Goal: Task Accomplishment & Management: Manage account settings

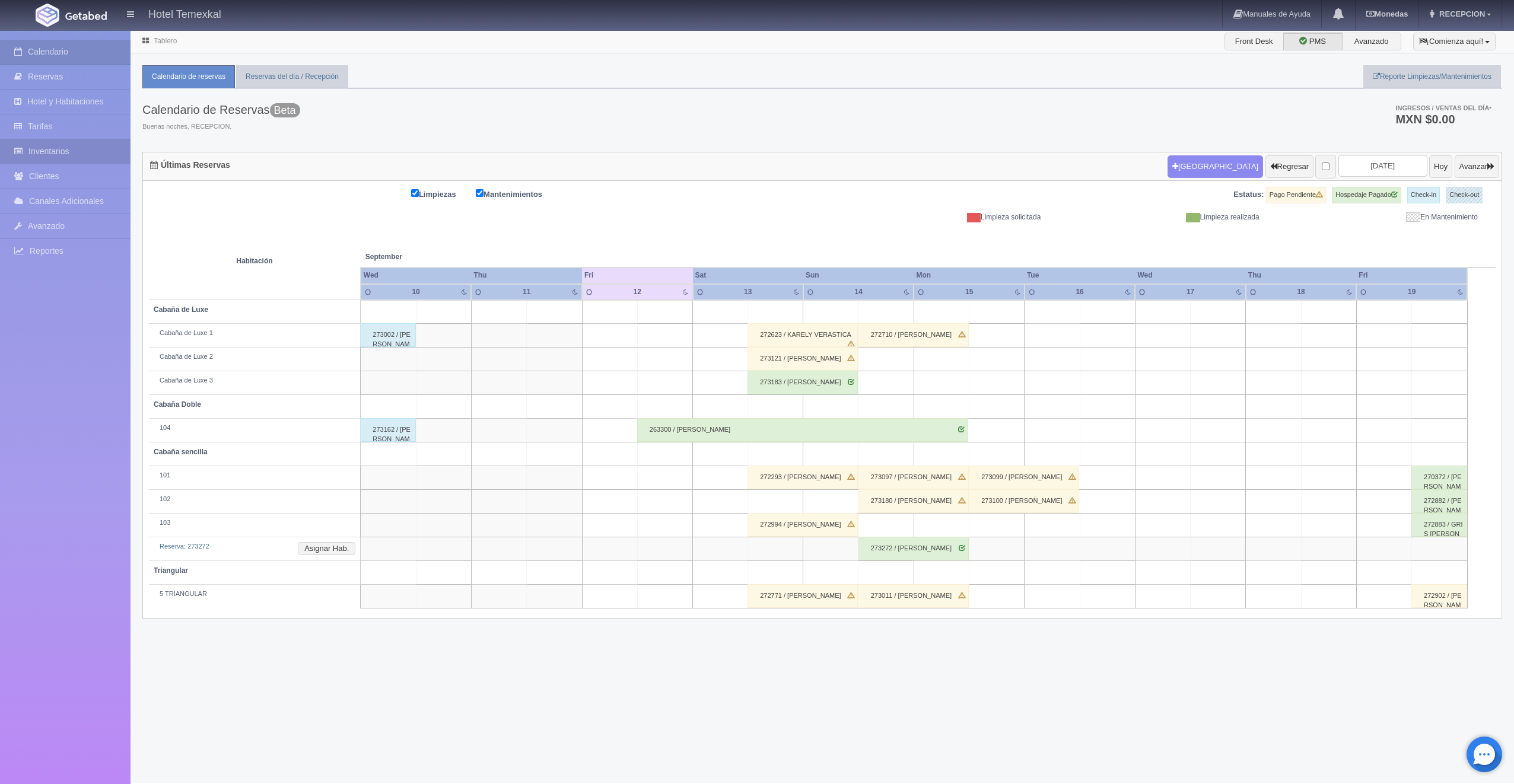
click at [61, 152] on link "Inventarios" at bounding box center [65, 152] width 130 height 25
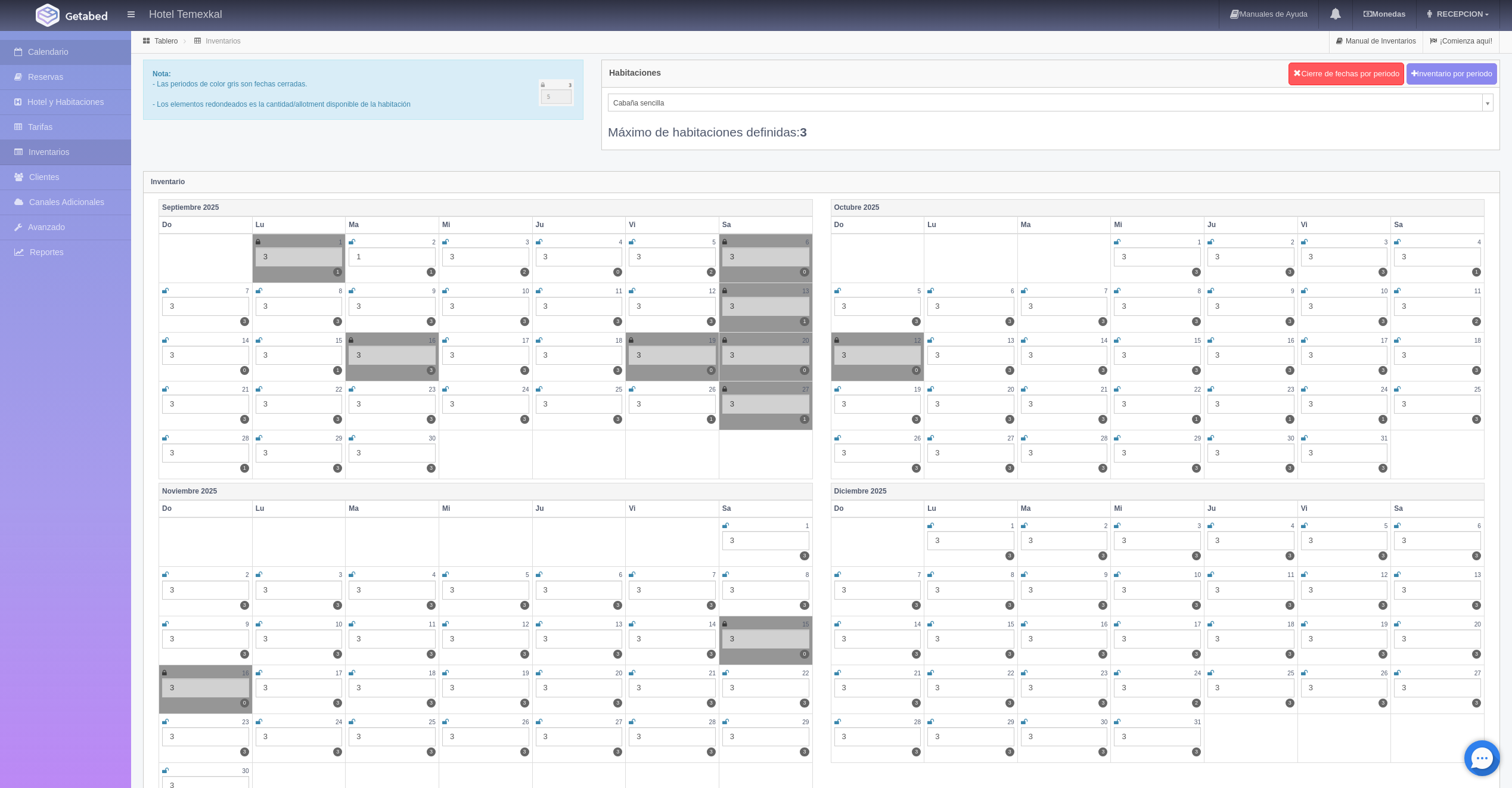
click at [60, 55] on link "Calendario" at bounding box center [65, 52] width 131 height 25
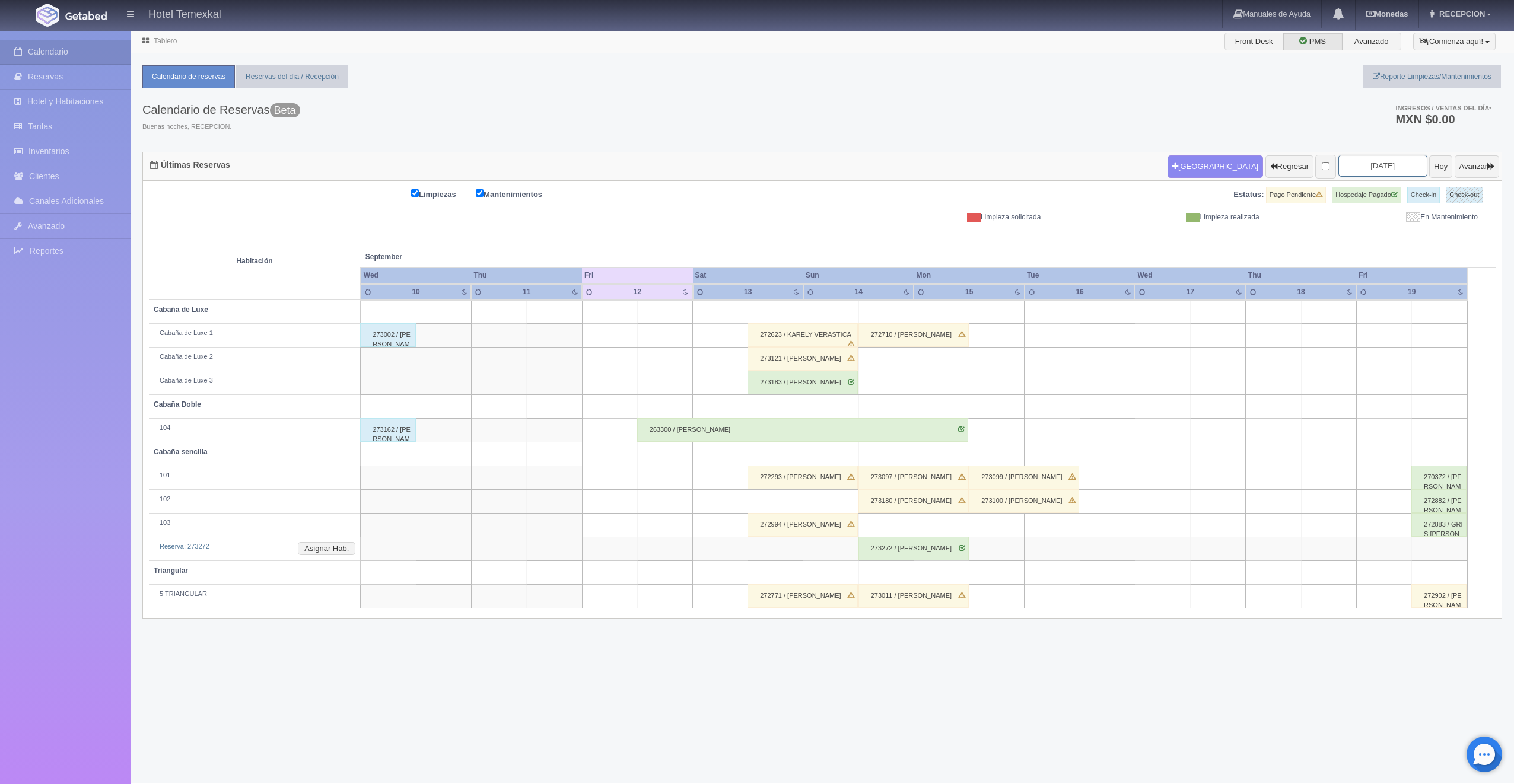
click at [1380, 158] on input "[DATE]" at bounding box center [1383, 165] width 89 height 22
click at [1426, 194] on div "Prev Next [DATE]" at bounding box center [1375, 187] width 117 height 18
click at [1429, 192] on div "Prev Next [DATE]" at bounding box center [1375, 187] width 117 height 18
click at [1428, 191] on link "Next" at bounding box center [1427, 186] width 13 height 13
click at [1422, 218] on link "4" at bounding box center [1425, 223] width 15 height 17
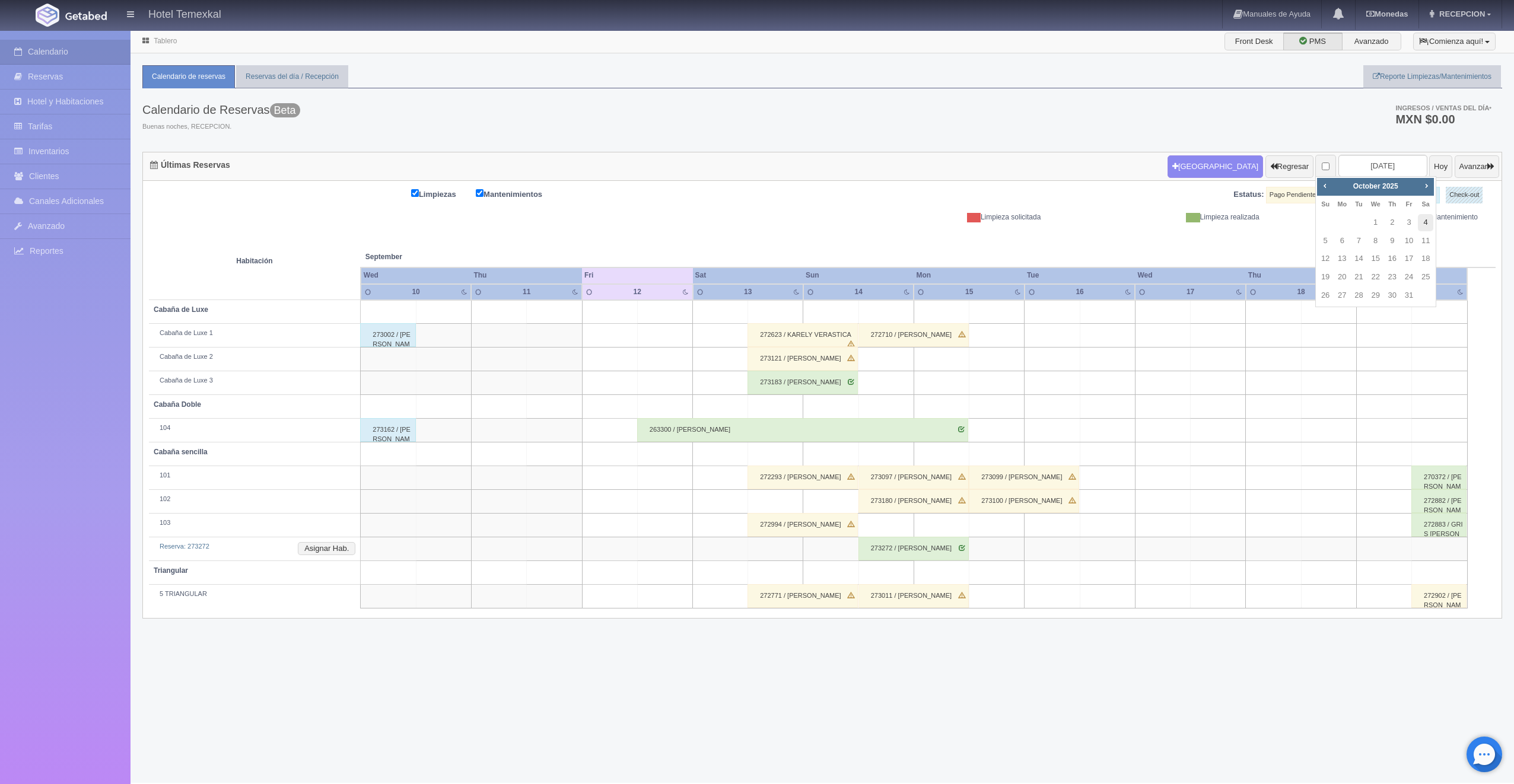
type input "[DATE]"
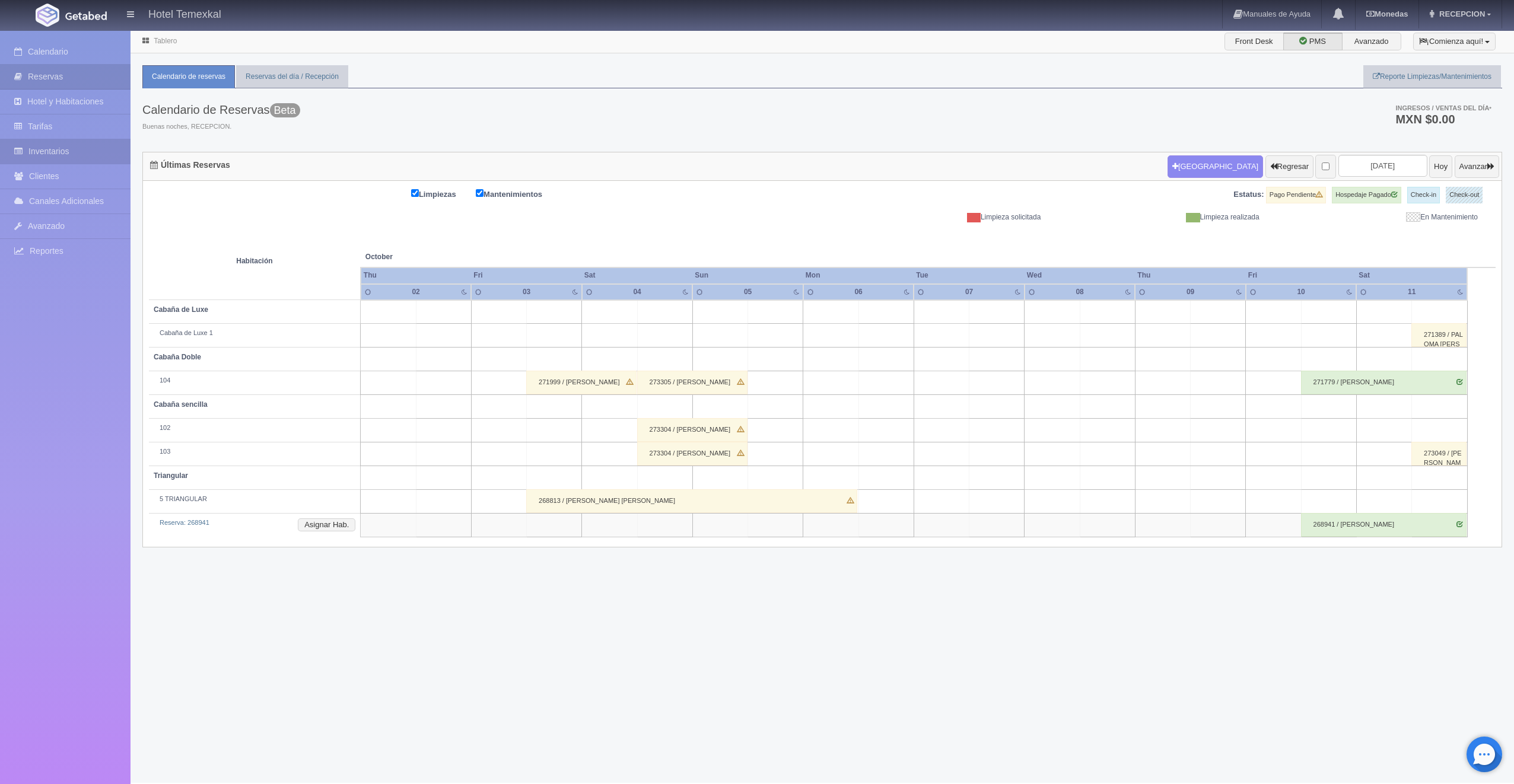
click at [46, 156] on link "Inventarios" at bounding box center [65, 152] width 130 height 25
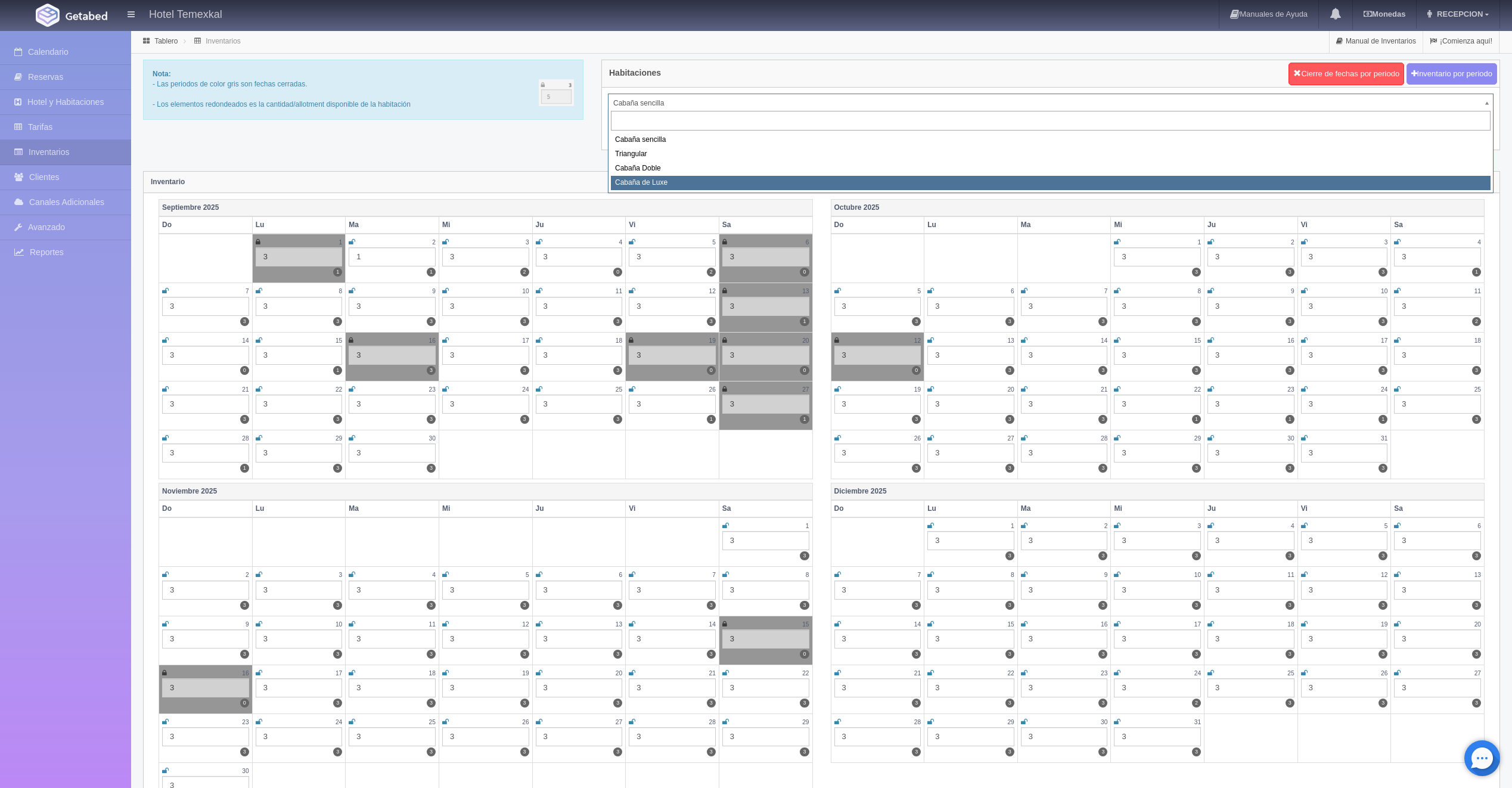
select select "2121"
